Goal: Task Accomplishment & Management: Manage account settings

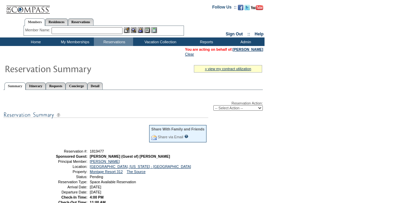
click at [220, 109] on select "-- Select Action -- Modify Reservation Dates Modify Reservation Cost Modify Occ…" at bounding box center [238, 107] width 50 height 5
select select "ConfirmRes"
click at [213, 106] on select "-- Select Action -- Modify Reservation Dates Modify Reservation Cost Modify Occ…" at bounding box center [238, 107] width 50 height 5
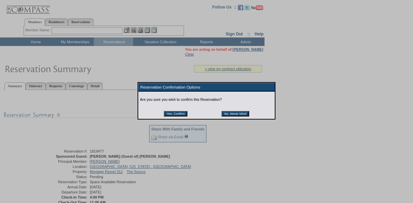
click at [172, 115] on input "Yes, Confirm" at bounding box center [176, 113] width 24 height 5
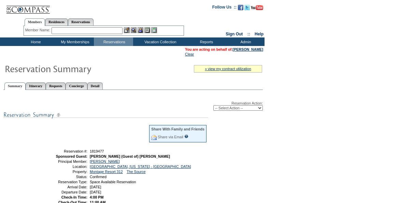
click at [126, 123] on div "Reservation Action: -- Select Action -- Modify Reservation Dates Modify Reserva…" at bounding box center [132, 196] width 259 height 204
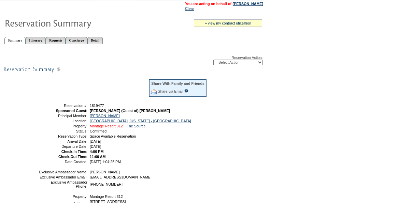
scroll to position [64, 0]
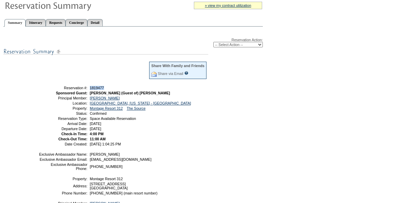
drag, startPoint x: 108, startPoint y: 89, endPoint x: 90, endPoint y: 89, distance: 18.4
click at [90, 89] on td "1819477" at bounding box center [147, 88] width 119 height 4
copy span "1819477"
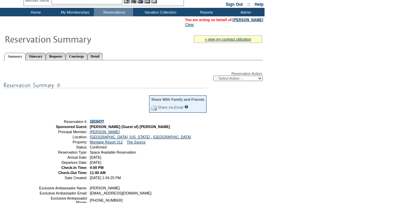
scroll to position [0, 0]
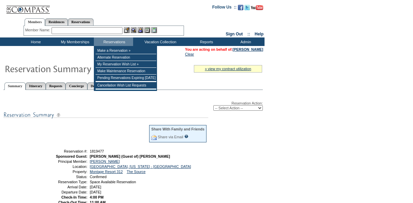
click at [98, 30] on input "text" at bounding box center [87, 30] width 71 height 7
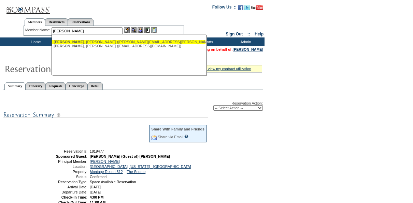
click at [91, 41] on div "[PERSON_NAME] ([PERSON_NAME][EMAIL_ADDRESS][PERSON_NAME][DOMAIN_NAME])" at bounding box center [129, 42] width 150 height 4
type input "[PERSON_NAME] ([PERSON_NAME][EMAIL_ADDRESS][PERSON_NAME][DOMAIN_NAME])"
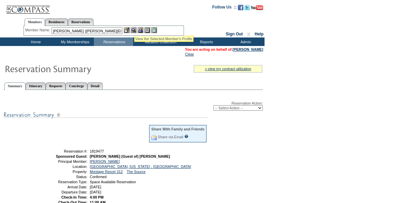
click at [134, 28] on img at bounding box center [134, 30] width 6 height 6
